Goal: Information Seeking & Learning: Compare options

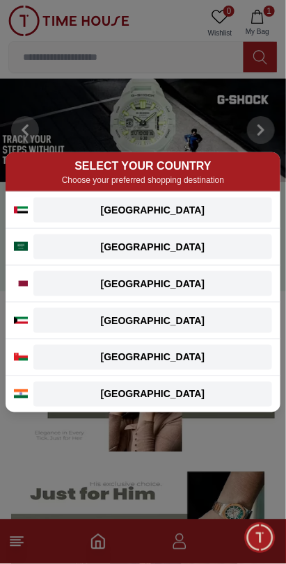
click at [252, 157] on div "SELECT YOUR COUNTRY Choose your preferred shopping destination [GEOGRAPHIC_DATA…" at bounding box center [143, 282] width 286 height 564
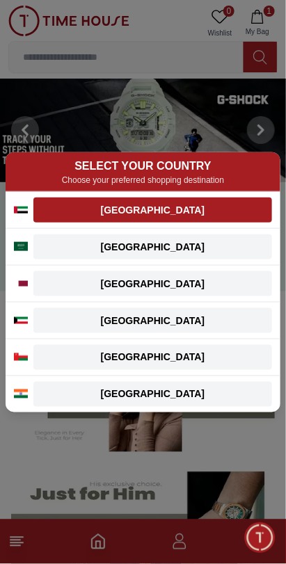
click at [209, 217] on div "[GEOGRAPHIC_DATA]" at bounding box center [153, 210] width 222 height 14
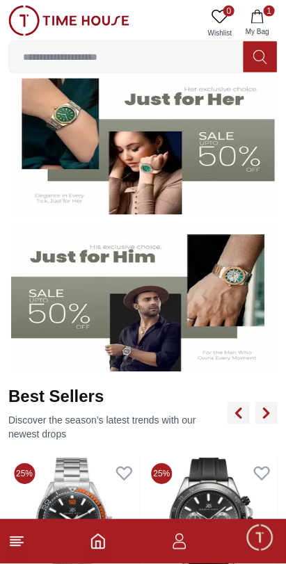
scroll to position [234, 0]
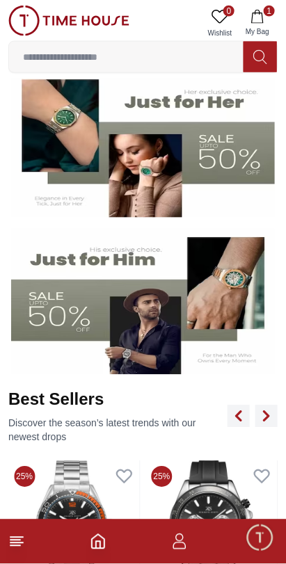
click at [269, 10] on span "1" at bounding box center [269, 11] width 11 height 11
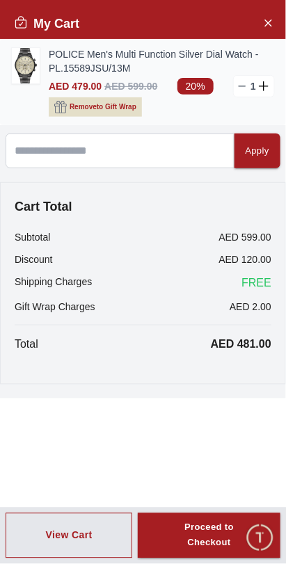
click at [20, 51] on img at bounding box center [26, 65] width 28 height 35
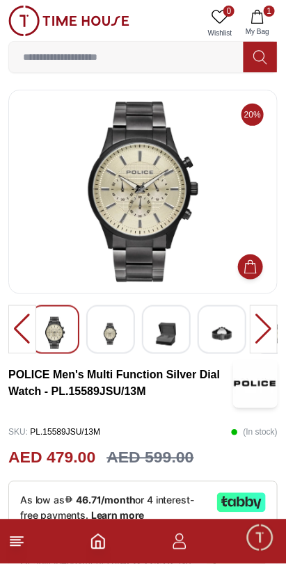
click at [168, 339] on img at bounding box center [166, 334] width 25 height 34
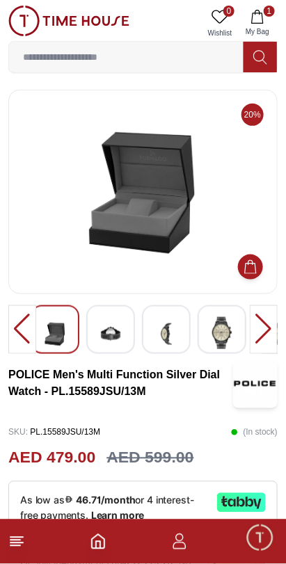
click at [225, 345] on img at bounding box center [221, 333] width 25 height 32
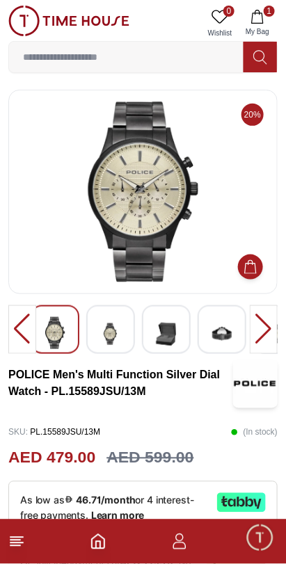
click at [225, 346] on img at bounding box center [221, 334] width 25 height 34
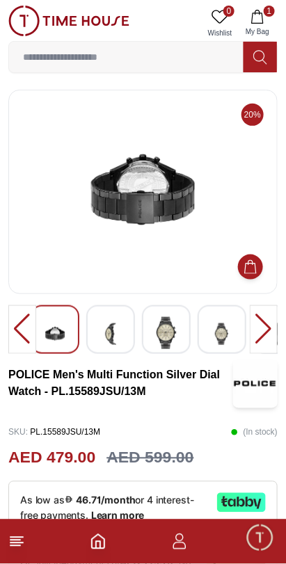
click at [198, 344] on div at bounding box center [222, 329] width 49 height 49
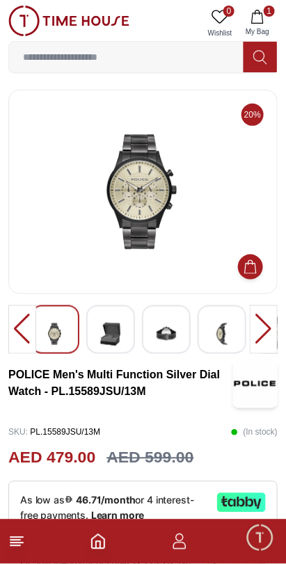
click at [172, 344] on img at bounding box center [166, 334] width 25 height 34
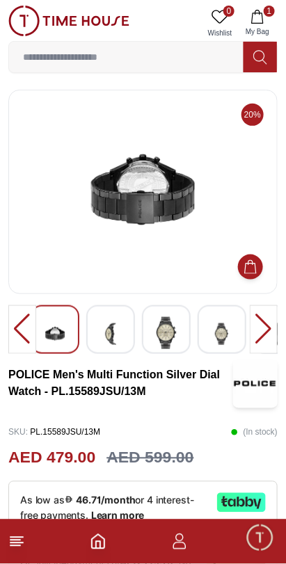
click at [119, 336] on img at bounding box center [110, 334] width 25 height 34
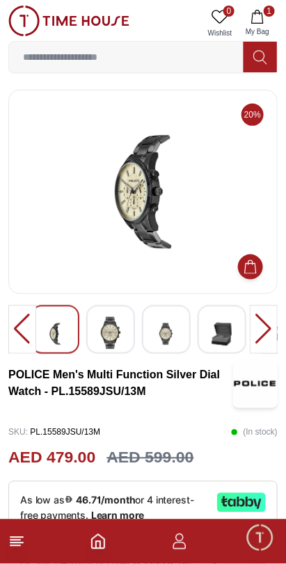
click at [172, 332] on img at bounding box center [166, 334] width 25 height 34
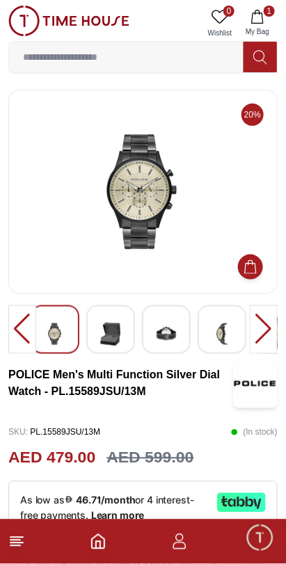
click at [181, 339] on div at bounding box center [166, 329] width 49 height 49
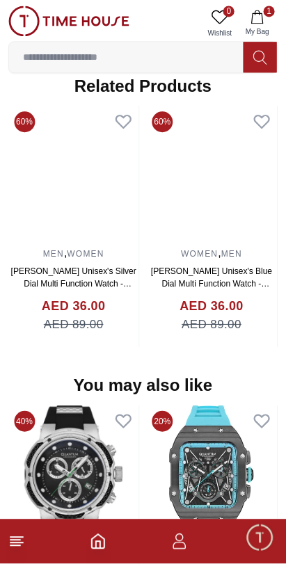
scroll to position [1068, 0]
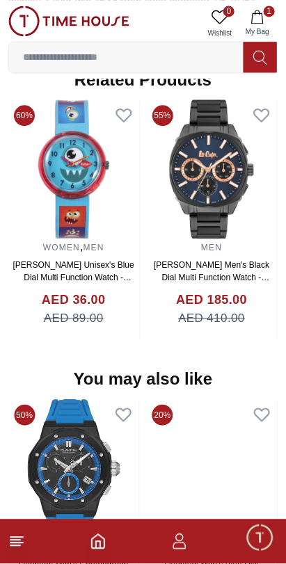
click at [232, 403] on img at bounding box center [212, 468] width 131 height 139
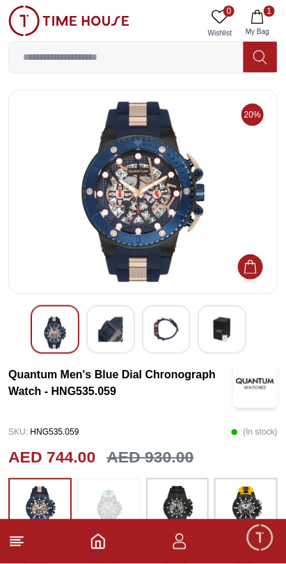
click at [105, 328] on img at bounding box center [110, 329] width 25 height 25
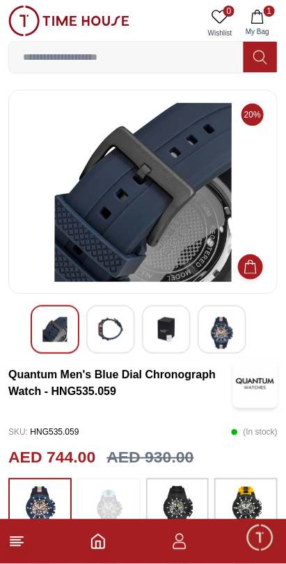
click at [170, 330] on img at bounding box center [166, 329] width 25 height 25
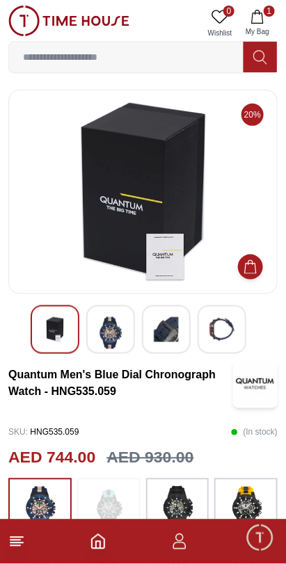
click at [230, 331] on img at bounding box center [221, 329] width 25 height 25
